Goal: Task Accomplishment & Management: Use online tool/utility

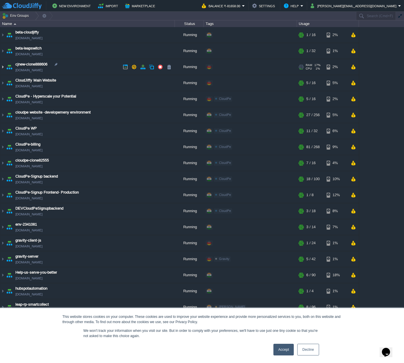
click at [3, 68] on img at bounding box center [2, 67] width 5 height 16
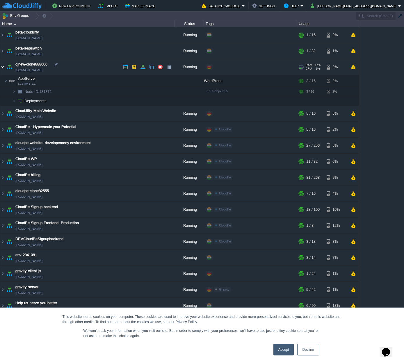
click at [3, 68] on img at bounding box center [2, 67] width 5 height 16
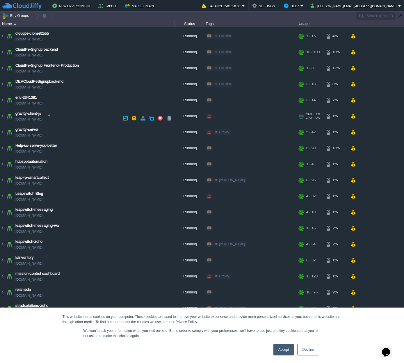
scroll to position [170, 0]
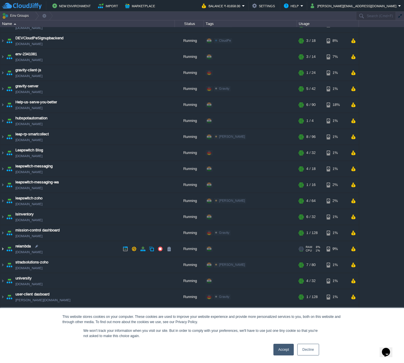
click at [4, 249] on img at bounding box center [2, 249] width 5 height 16
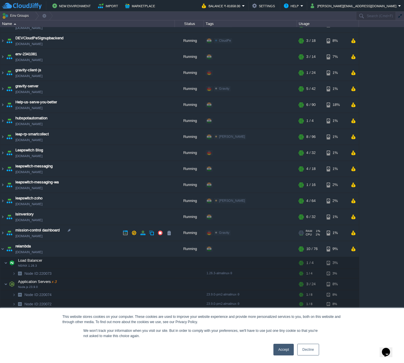
scroll to position [280, 0]
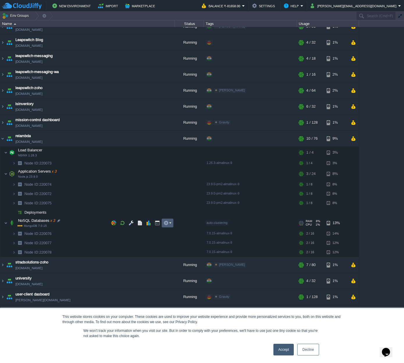
click at [166, 222] on button "button" at bounding box center [166, 222] width 5 height 5
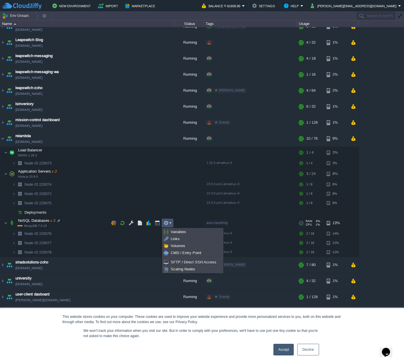
click at [169, 222] on em at bounding box center [168, 222] width 8 height 5
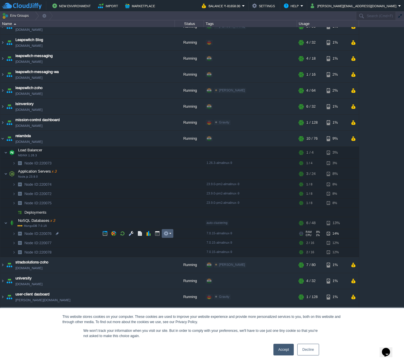
click at [168, 232] on button "button" at bounding box center [166, 233] width 5 height 5
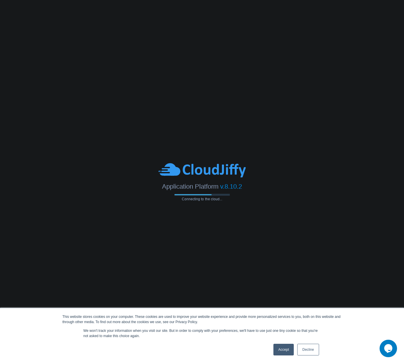
click at [313, 351] on link "Decline" at bounding box center [308, 350] width 22 height 12
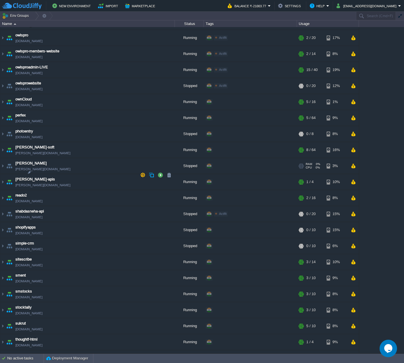
scroll to position [554, 0]
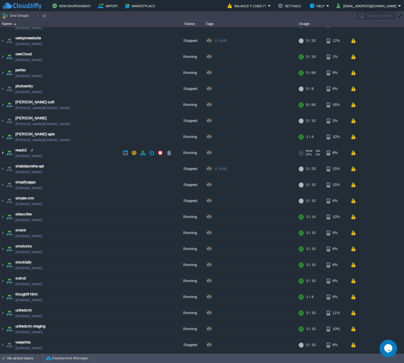
click at [3, 152] on img at bounding box center [2, 153] width 5 height 16
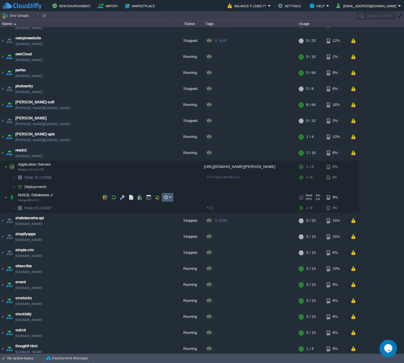
click at [168, 199] on button "button" at bounding box center [166, 197] width 5 height 5
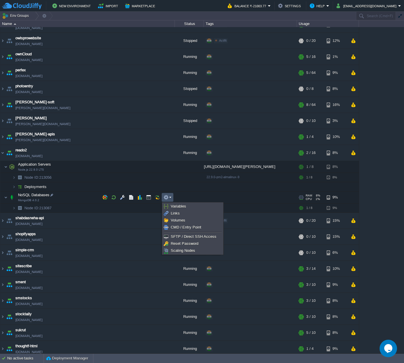
click at [168, 198] on button "button" at bounding box center [166, 197] width 5 height 5
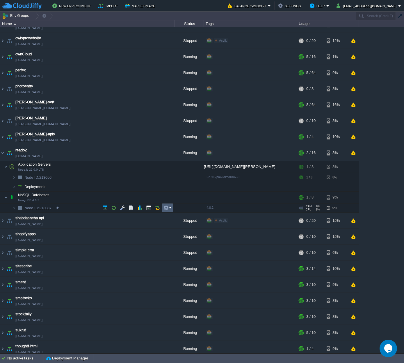
click at [167, 208] on button "button" at bounding box center [166, 207] width 5 height 5
click at [168, 207] on button "button" at bounding box center [166, 207] width 5 height 5
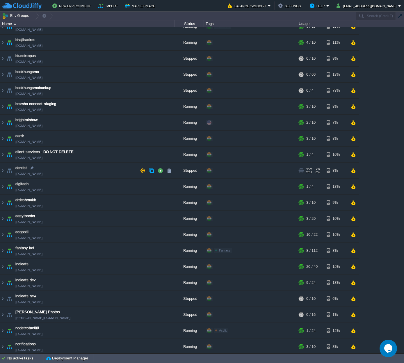
scroll to position [0, 0]
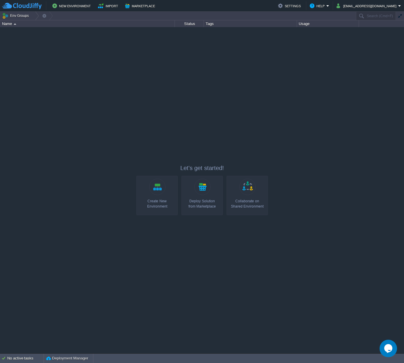
click at [137, 8] on button "Marketplace" at bounding box center [141, 5] width 32 height 7
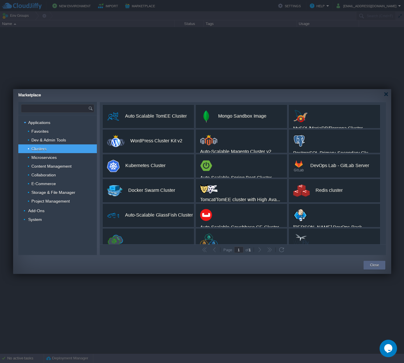
click at [40, 105] on input "text" at bounding box center [54, 108] width 67 height 8
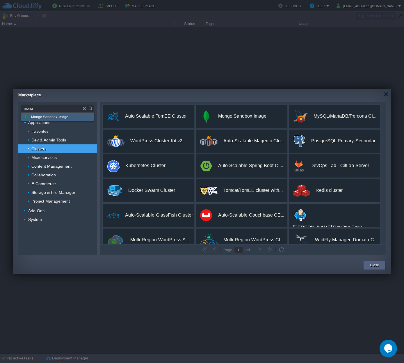
click at [45, 117] on span "Mongo Sandbox Image" at bounding box center [49, 117] width 37 height 8
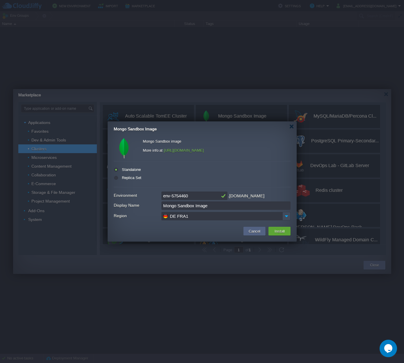
type input "Type application or add-on name"
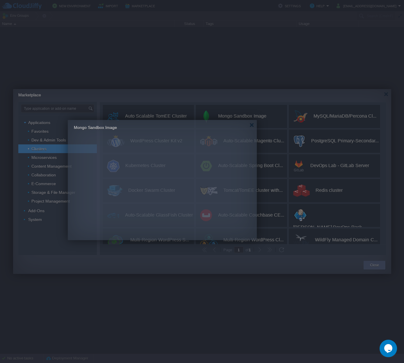
drag, startPoint x: 162, startPoint y: 131, endPoint x: 154, endPoint y: 137, distance: 10.1
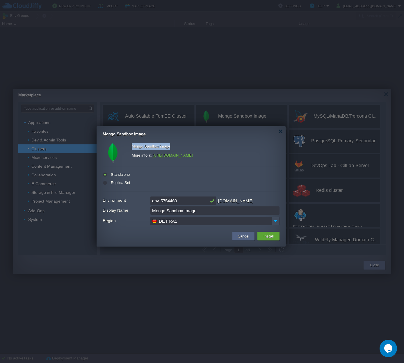
drag, startPoint x: 133, startPoint y: 146, endPoint x: 183, endPoint y: 148, distance: 50.6
click at [183, 148] on div "Mongo Sandbox image" at bounding box center [206, 147] width 148 height 9
copy div "Mongo Sandbox image"
click at [144, 183] on div "Replica Set" at bounding box center [191, 183] width 177 height 7
click at [237, 236] on button "Cancel" at bounding box center [243, 235] width 15 height 7
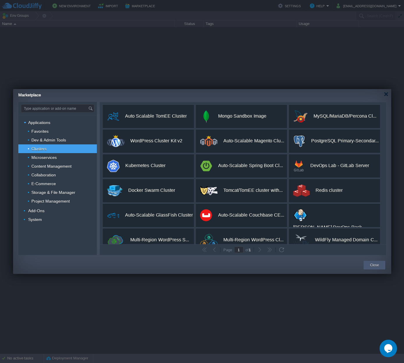
click at [372, 263] on button "Close" at bounding box center [374, 265] width 9 height 6
